Goal: Task Accomplishment & Management: Manage account settings

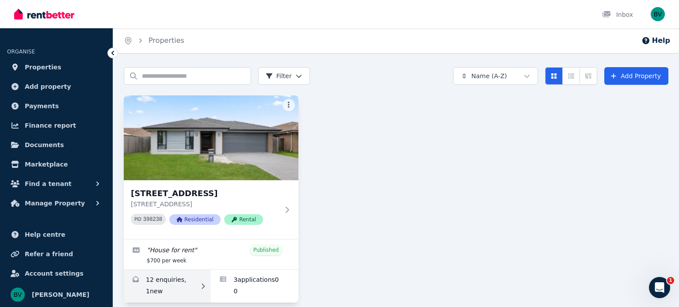
click at [151, 289] on link "Enquiries for 7 Wicker Rd, Park Ridge" at bounding box center [167, 286] width 87 height 33
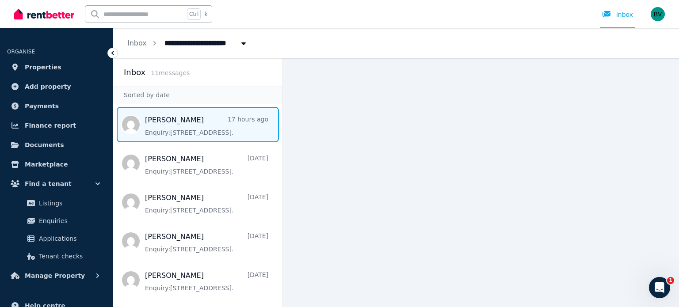
click at [191, 122] on span "Message list" at bounding box center [197, 124] width 169 height 35
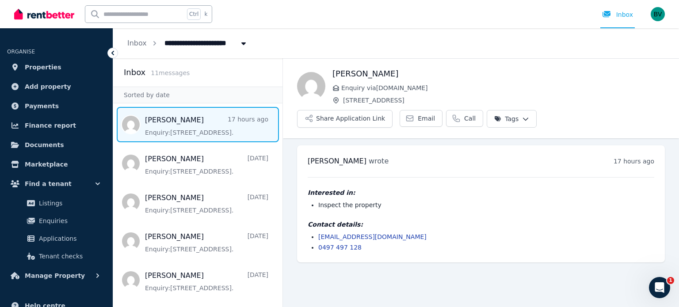
click at [110, 54] on icon at bounding box center [112, 53] width 9 height 9
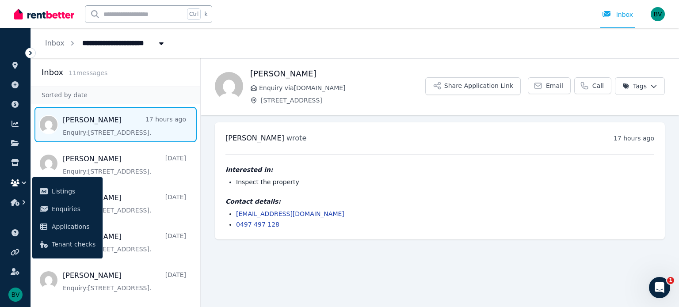
click at [32, 51] on icon at bounding box center [30, 53] width 9 height 9
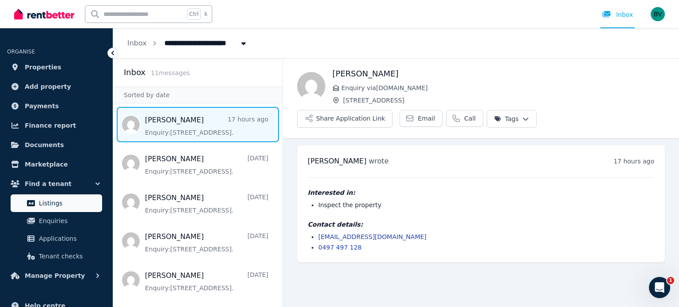
click at [51, 199] on span "Listings" at bounding box center [69, 203] width 60 height 11
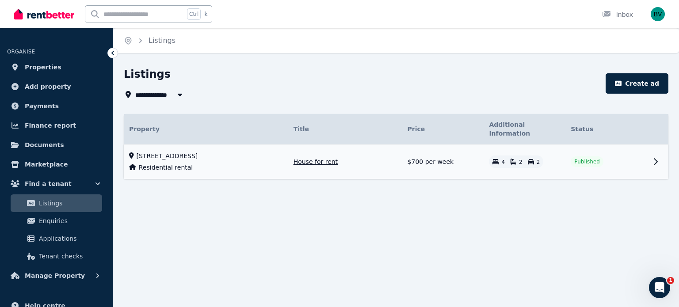
click at [653, 156] on icon at bounding box center [655, 161] width 11 height 11
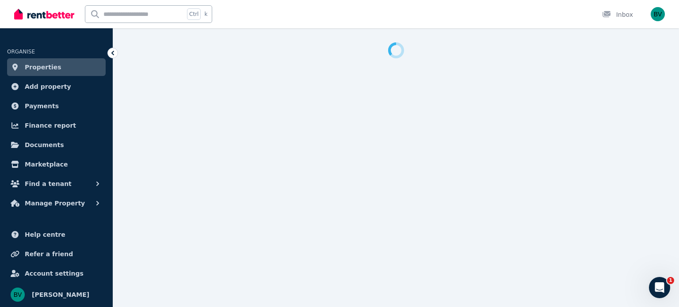
select select "**********"
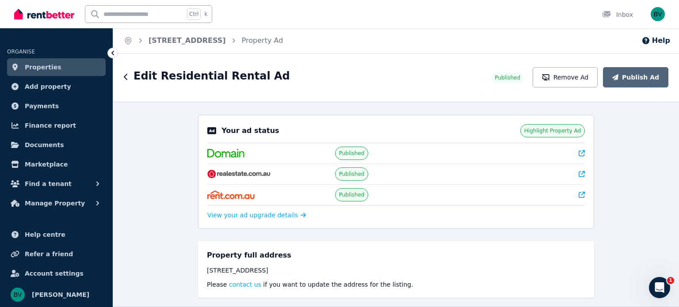
click at [242, 172] on img at bounding box center [238, 174] width 63 height 9
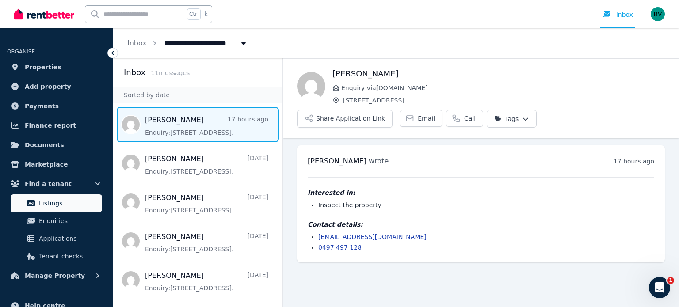
click at [41, 197] on link "Listings" at bounding box center [56, 203] width 91 height 18
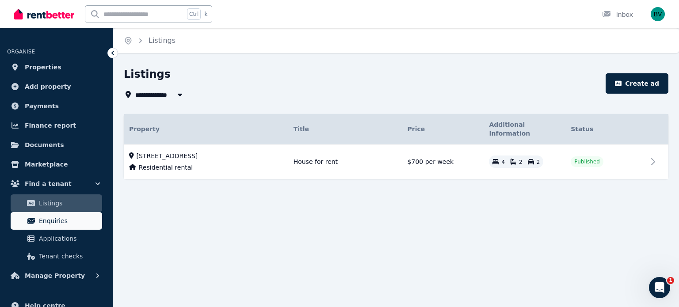
click at [51, 218] on span "Enquiries" at bounding box center [69, 221] width 60 height 11
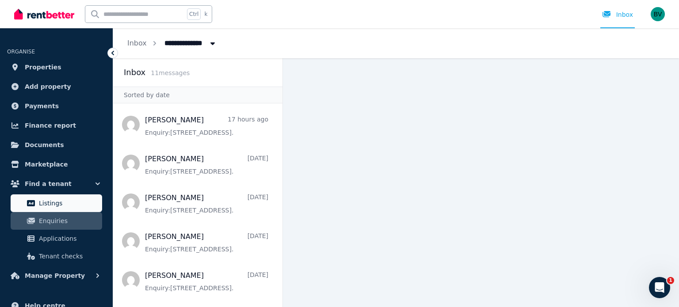
click at [43, 206] on span "Listings" at bounding box center [69, 203] width 60 height 11
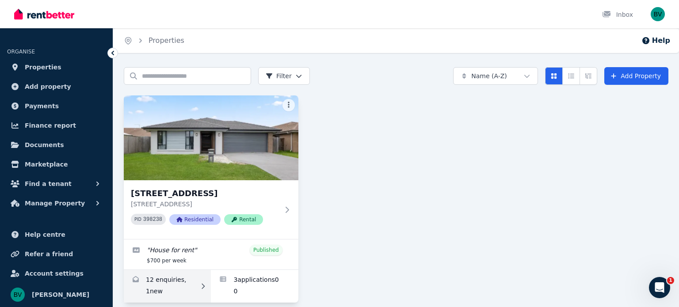
click at [204, 284] on icon at bounding box center [202, 286] width 9 height 6
click at [170, 277] on link "Enquiries for 7 Wicker Rd, Park Ridge" at bounding box center [167, 286] width 87 height 33
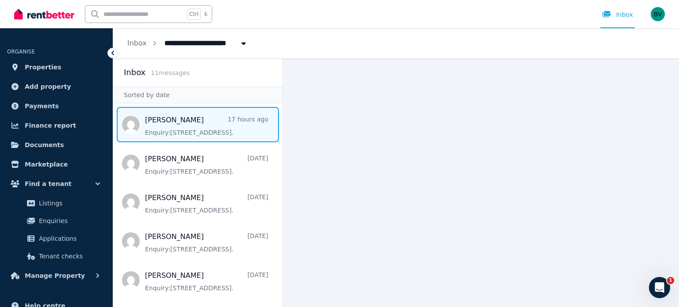
click at [164, 129] on span "Message list" at bounding box center [197, 124] width 169 height 35
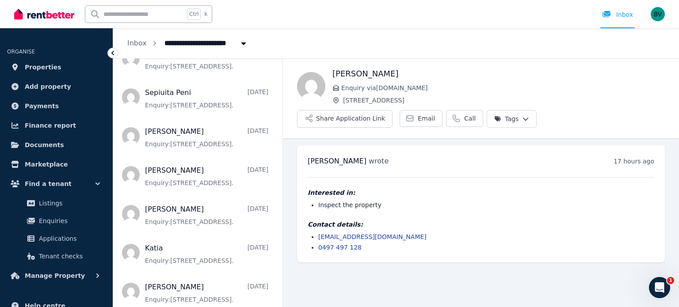
scroll to position [227, 0]
